Goal: Transaction & Acquisition: Download file/media

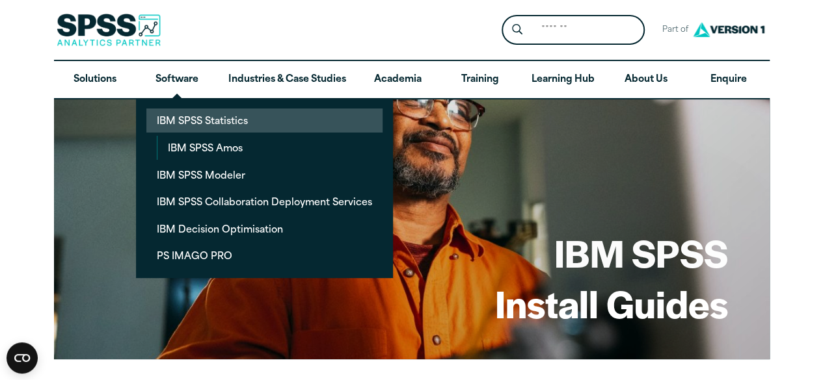
click at [185, 124] on link "IBM SPSS Statistics" at bounding box center [264, 121] width 236 height 24
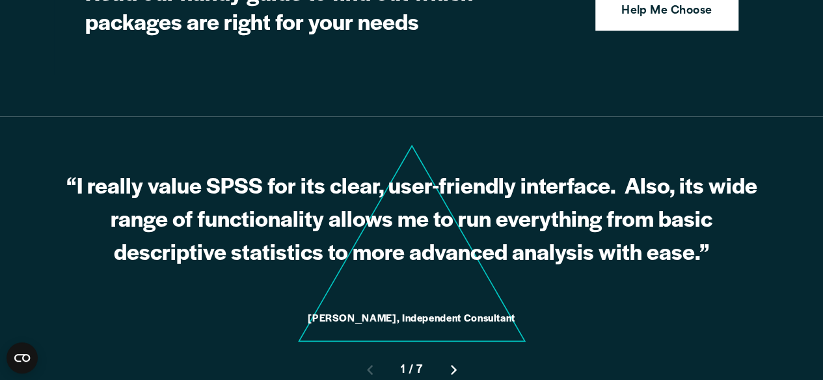
scroll to position [3461, 0]
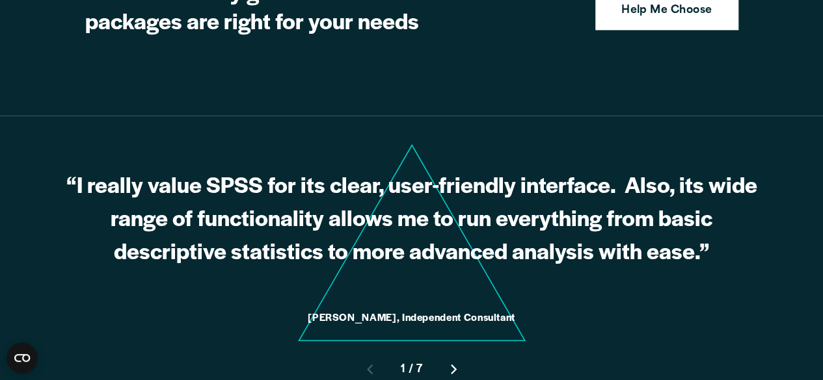
click at [295, 222] on p "“I really value SPSS for its clear, user-friendly interface. Also, its wide ran…" at bounding box center [411, 217] width 715 height 98
click at [455, 364] on icon "Right pointing chevron" at bounding box center [454, 369] width 6 height 10
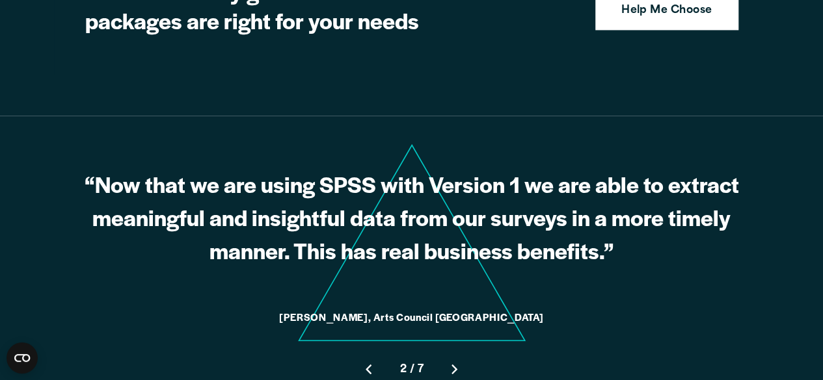
click at [455, 364] on icon "Right pointing chevron" at bounding box center [454, 369] width 6 height 10
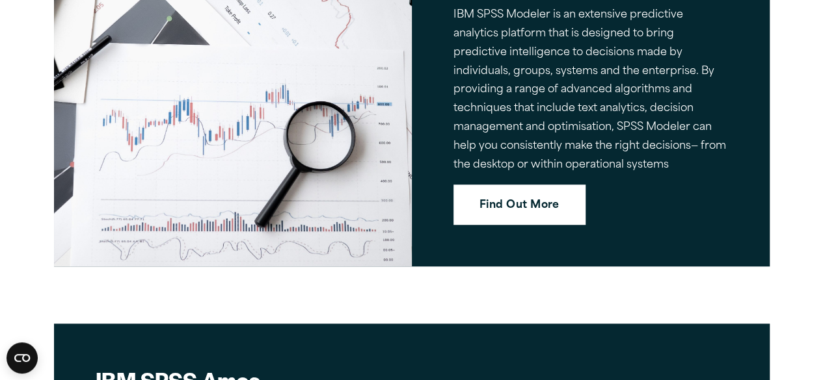
scroll to position [5392, 0]
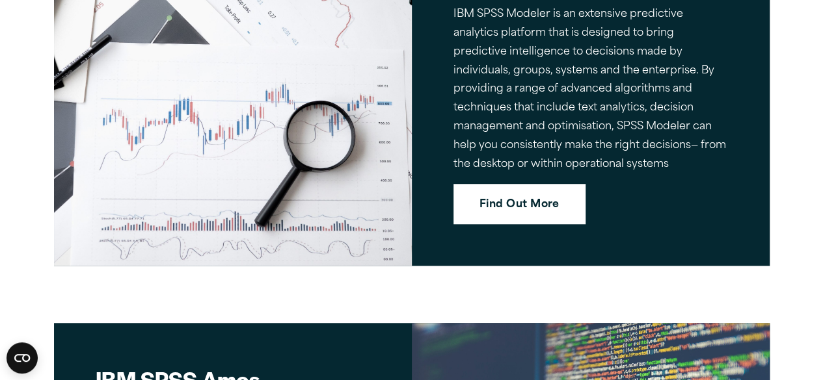
click at [514, 184] on link "Find Out More" at bounding box center [519, 204] width 132 height 40
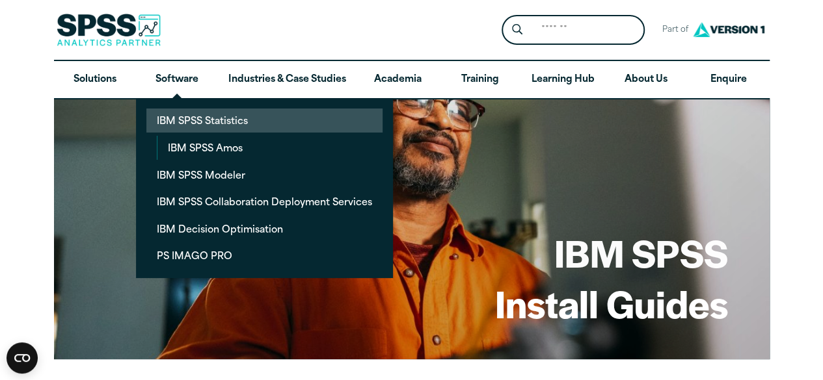
click at [202, 126] on link "IBM SPSS Statistics" at bounding box center [264, 121] width 236 height 24
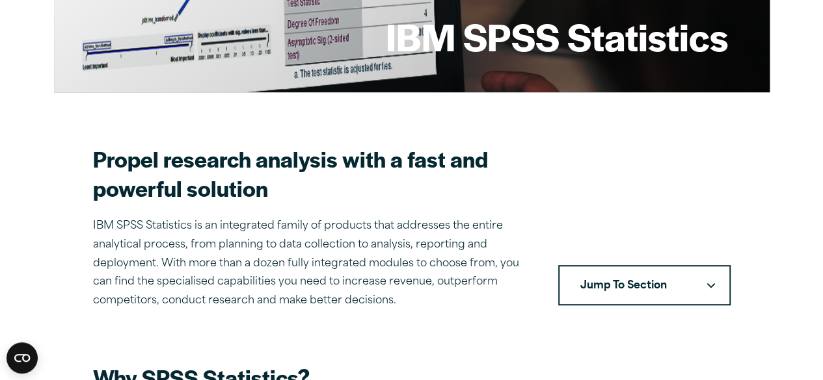
scroll to position [274, 0]
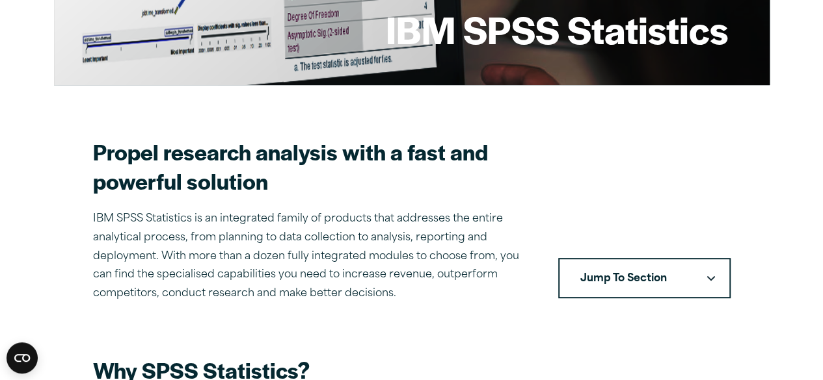
click at [620, 284] on button "Jump To Section" at bounding box center [644, 278] width 172 height 40
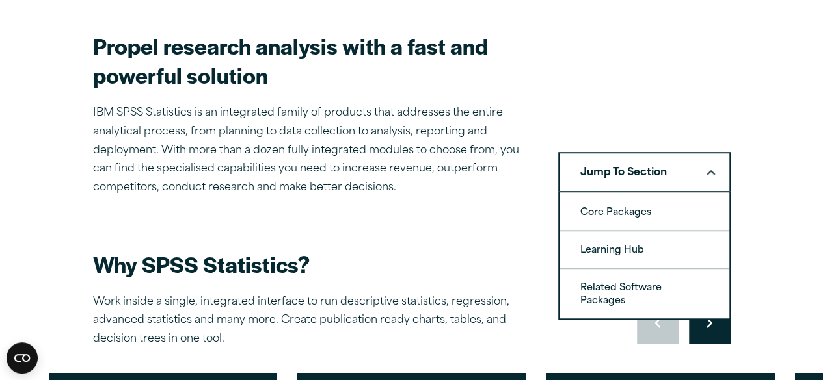
scroll to position [383, 0]
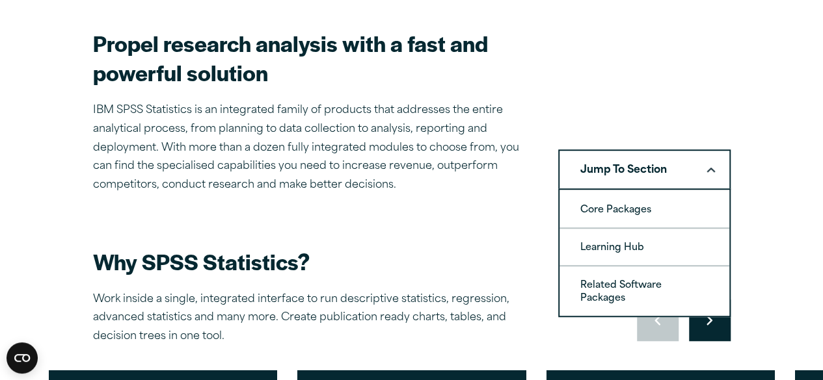
click at [620, 284] on link "Related Software Packages" at bounding box center [644, 291] width 170 height 49
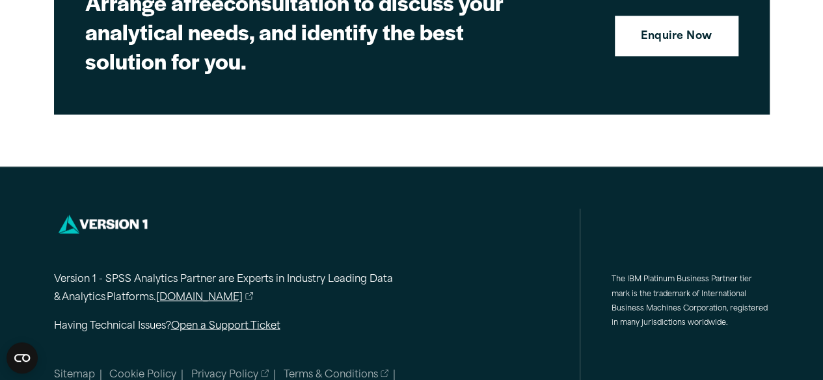
scroll to position [6073, 0]
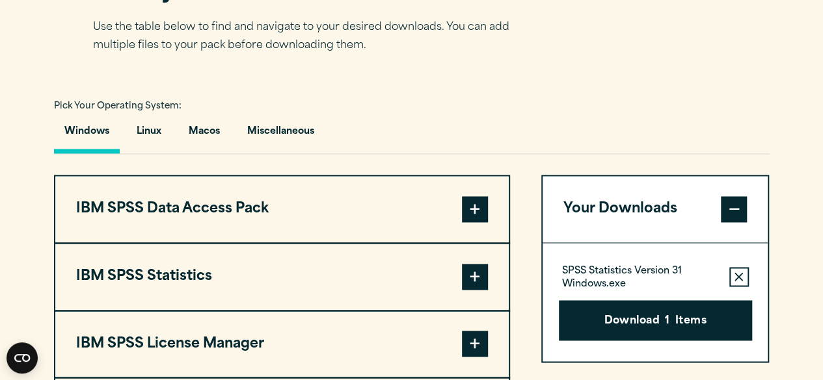
scroll to position [886, 0]
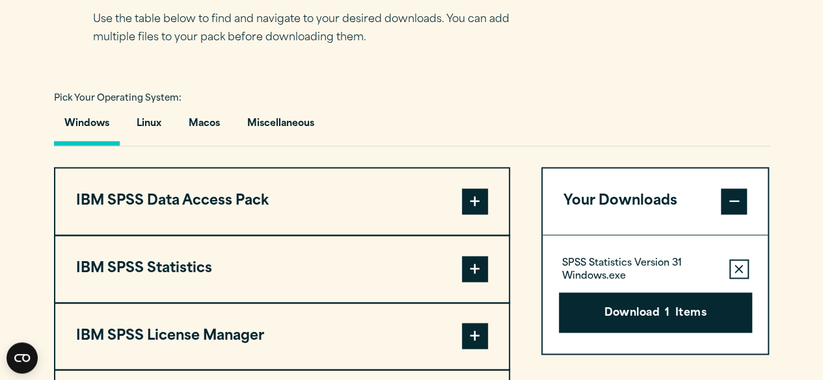
click at [476, 263] on span at bounding box center [475, 269] width 26 height 26
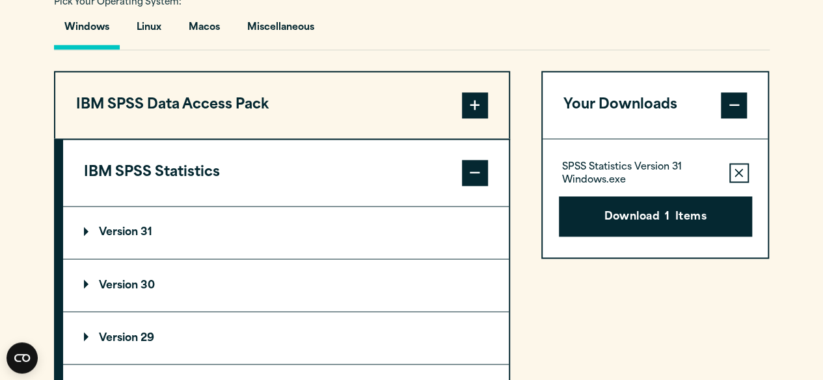
scroll to position [984, 0]
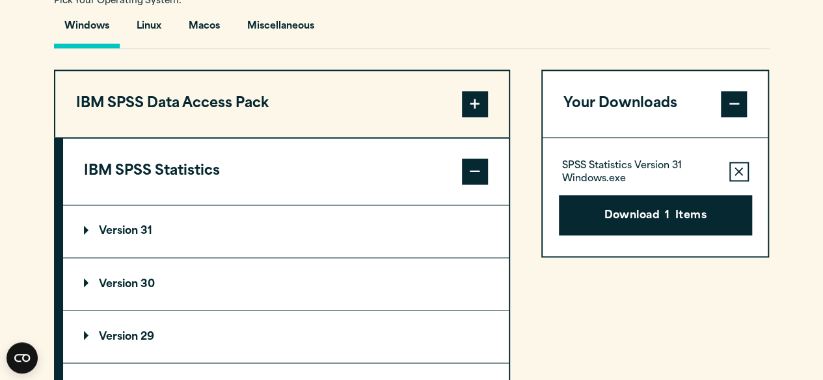
click at [143, 333] on p "Version 29" at bounding box center [119, 337] width 70 height 10
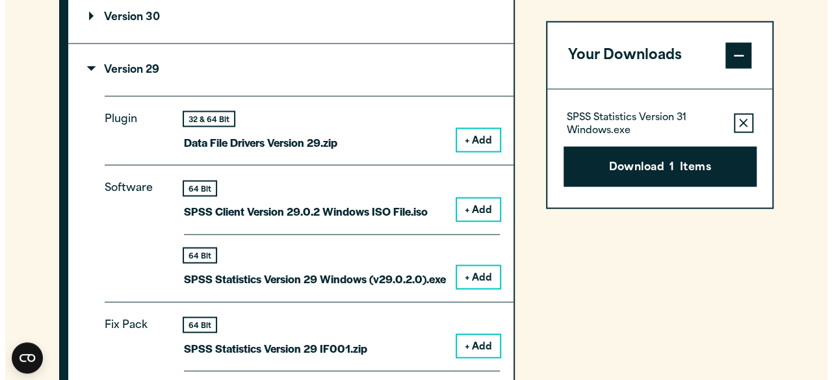
scroll to position [1261, 0]
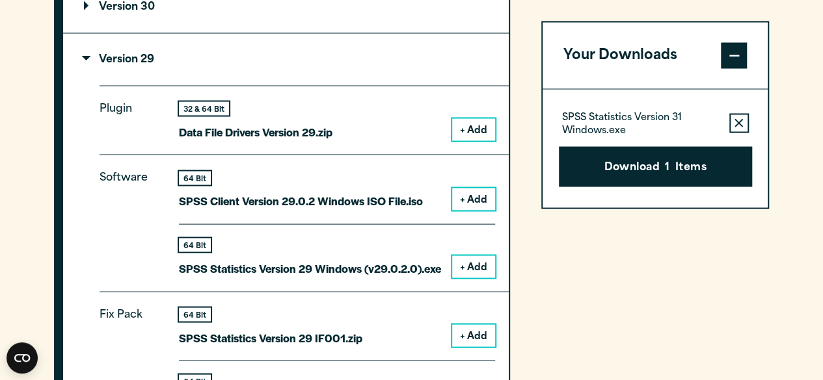
click at [466, 267] on button "+ Add" at bounding box center [473, 267] width 43 height 22
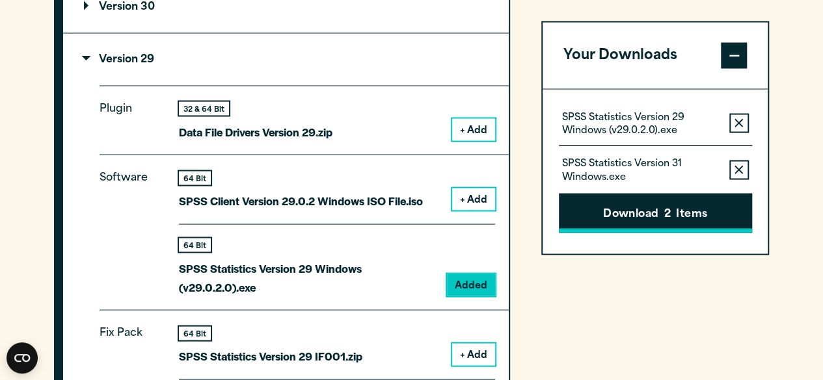
click at [613, 222] on button "Download 2 Items" at bounding box center [655, 213] width 193 height 40
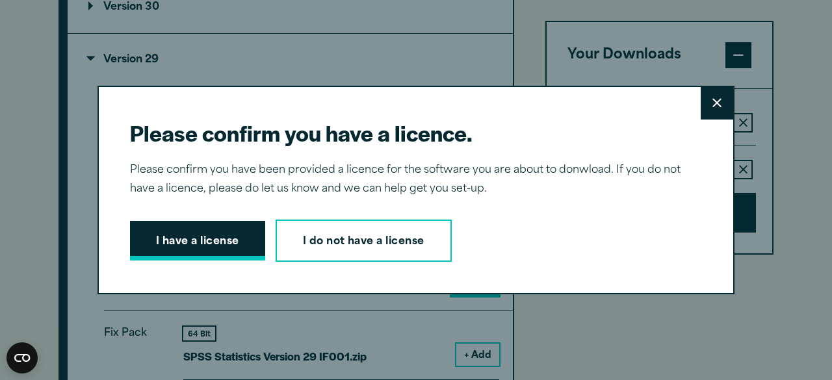
click at [238, 228] on button "I have a license" at bounding box center [197, 241] width 135 height 40
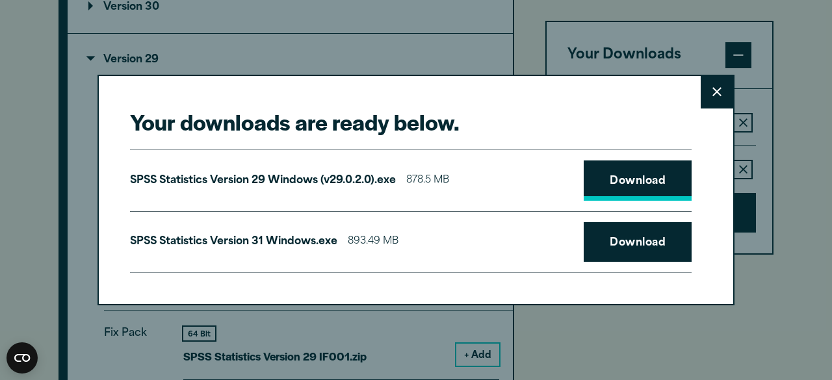
click at [625, 176] on link "Download" at bounding box center [638, 181] width 108 height 40
